Goal: Check status: Check status

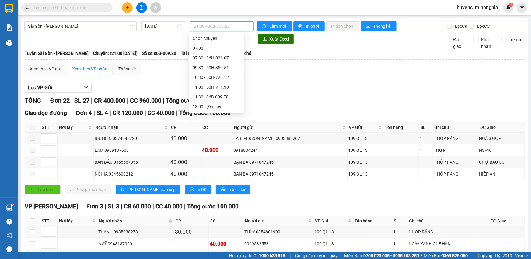
scroll to position [68, 0]
click at [229, 97] on div "21:30 - 50H-293.85" at bounding box center [216, 97] width 47 height 7
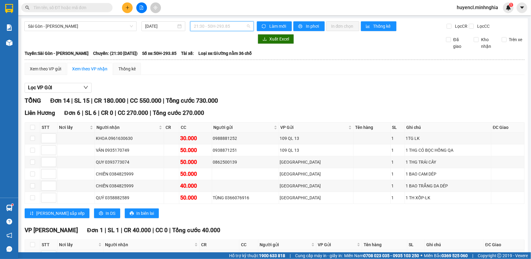
click at [221, 29] on span "21:30 - 50H-293.85" at bounding box center [222, 26] width 56 height 9
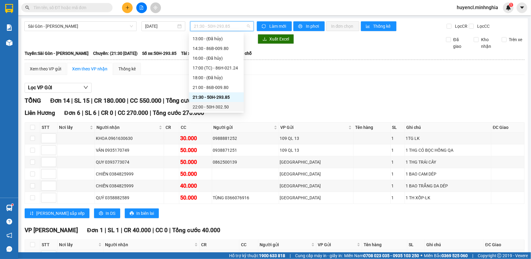
click at [226, 108] on div "22:00 - 50H-302.50" at bounding box center [216, 107] width 47 height 7
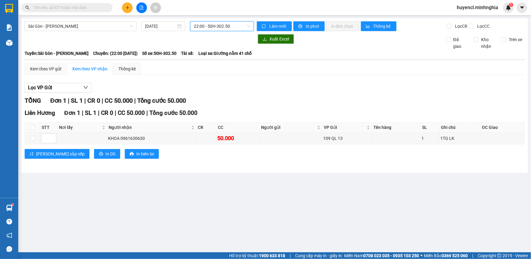
click at [209, 25] on span "22:00 - 50H-302.50" at bounding box center [222, 26] width 56 height 9
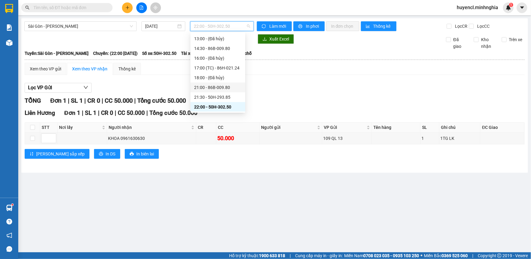
click at [225, 91] on div "21:00 - 86B-009.80" at bounding box center [218, 88] width 55 height 10
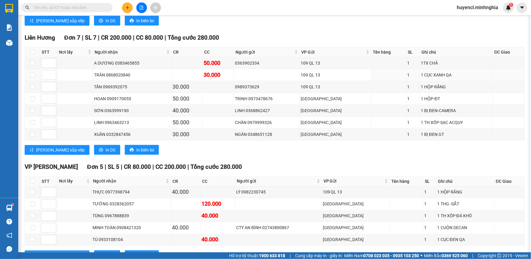
scroll to position [526, 0]
